Goal: Find specific page/section: Find specific page/section

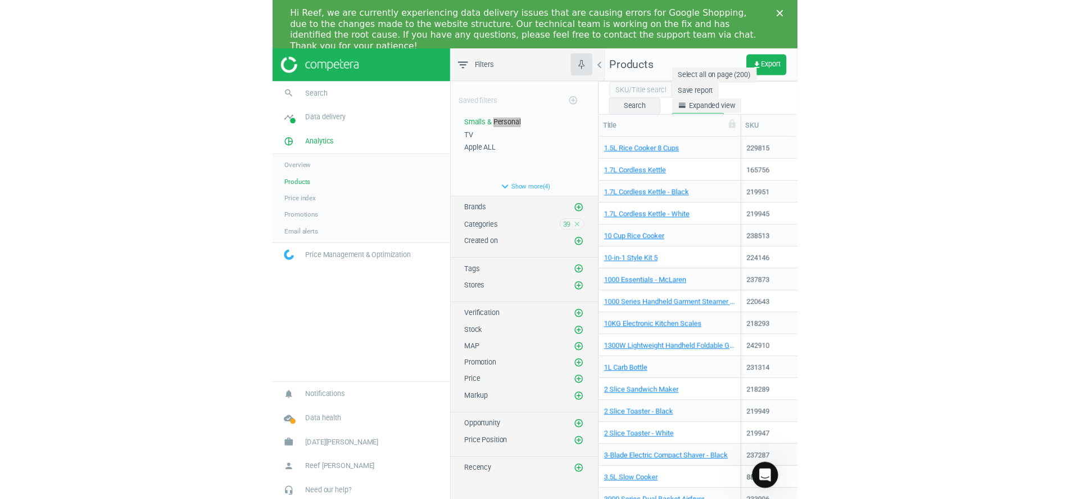
scroll to position [383, 196]
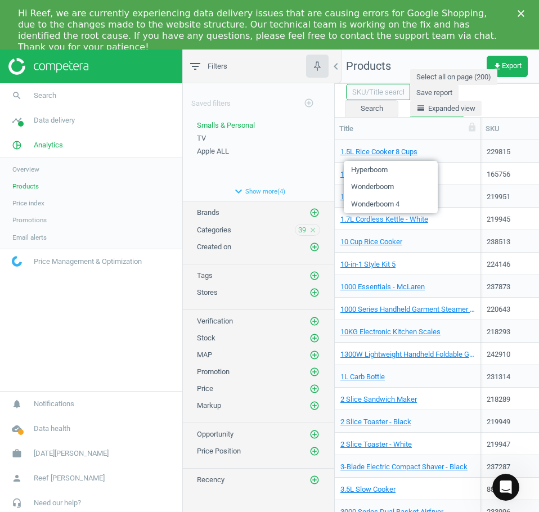
click at [380, 94] on input "text" at bounding box center [378, 92] width 64 height 17
paste input "237268"
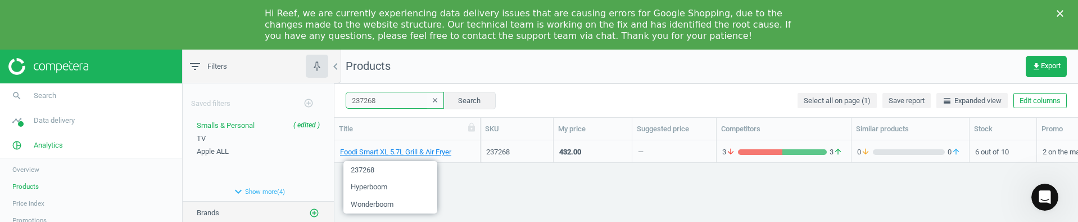
click at [396, 99] on input "237268" at bounding box center [395, 100] width 98 height 17
paste input "15992"
click at [380, 93] on input "215992" at bounding box center [395, 100] width 98 height 17
paste input "31211"
click at [393, 96] on input "231211" at bounding box center [395, 100] width 98 height 17
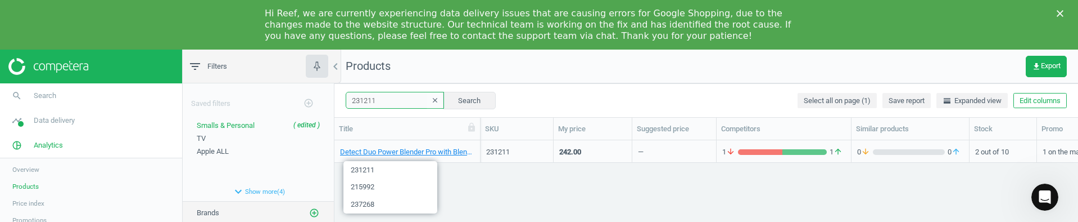
paste input "2796"
click at [400, 93] on input "227961" at bounding box center [395, 100] width 98 height 17
paste input "38208"
click at [391, 97] on input "238208" at bounding box center [395, 100] width 98 height 17
paste input "18576"
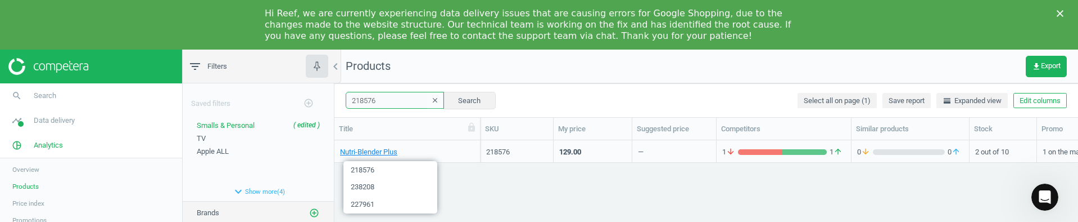
click at [386, 105] on input "218576" at bounding box center [395, 100] width 98 height 17
paste input "43254"
type input "243254"
